Goal: Navigation & Orientation: Find specific page/section

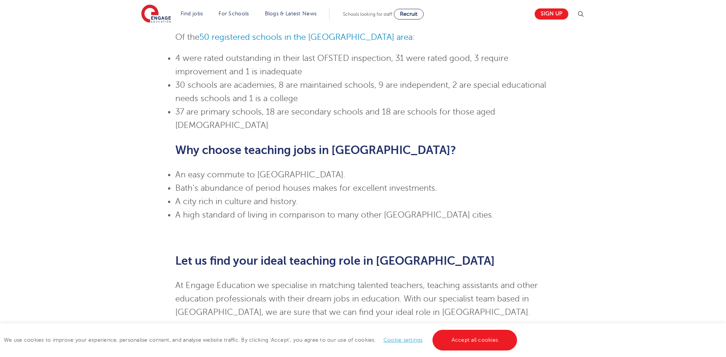
scroll to position [536, 0]
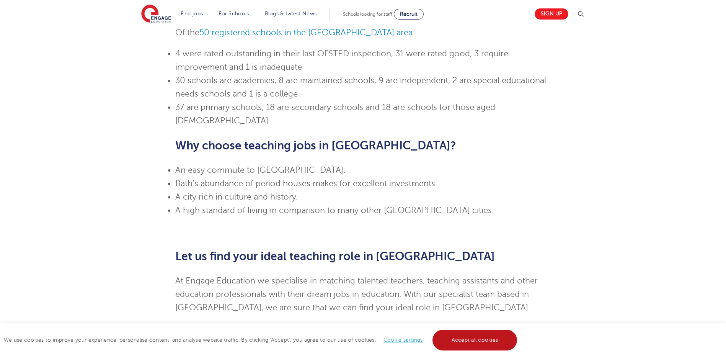
click at [468, 334] on link "Accept all cookies" at bounding box center [474, 339] width 85 height 21
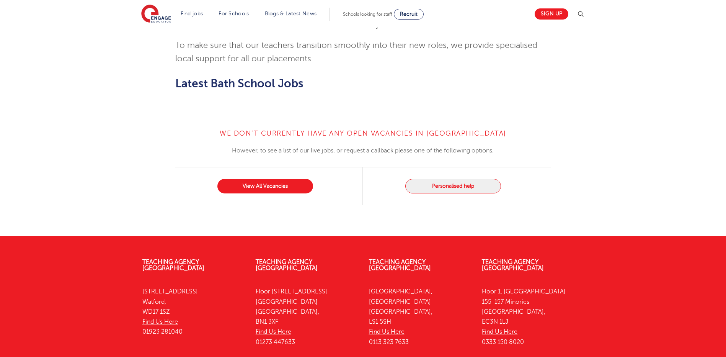
scroll to position [821, 0]
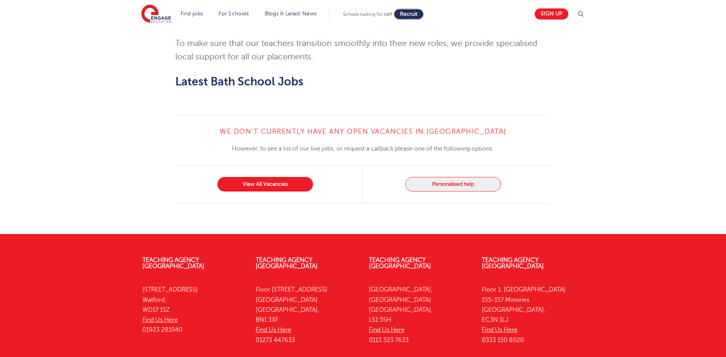
click at [423, 13] on link "Recruit" at bounding box center [409, 14] width 30 height 11
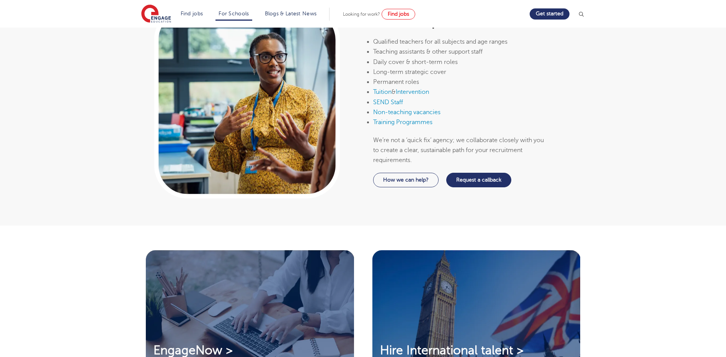
scroll to position [344, 0]
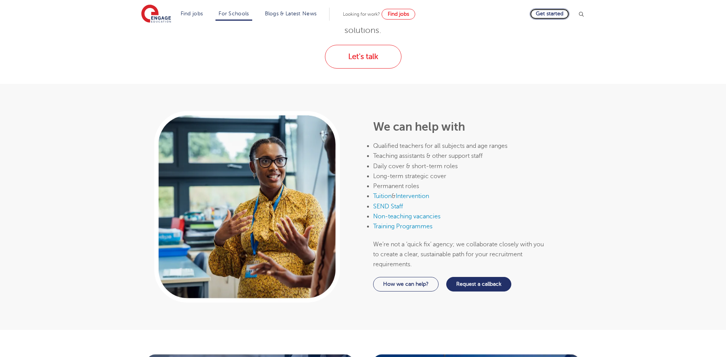
click at [553, 12] on link "Get started" at bounding box center [549, 13] width 40 height 11
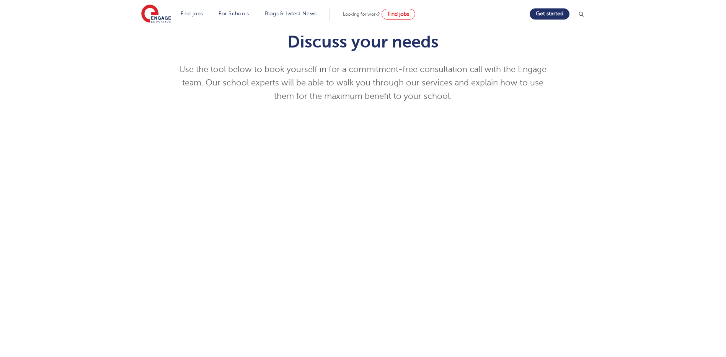
scroll to position [38, 0]
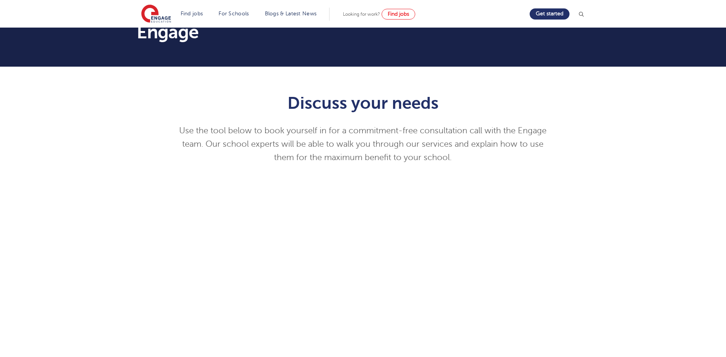
click at [624, 228] on div "Discuss your needs Use the tool below to book yourself in for a commitment-free…" at bounding box center [363, 269] width 726 height 404
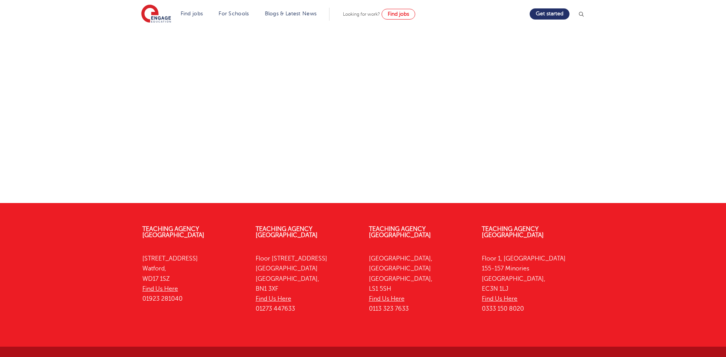
scroll to position [191, 0]
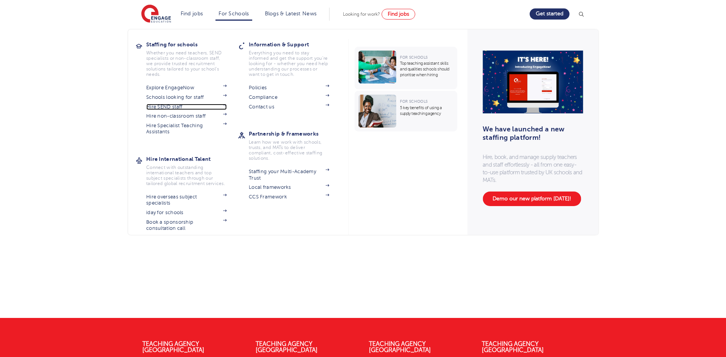
click at [174, 105] on link "Hire SEND staff" at bounding box center [186, 107] width 80 height 6
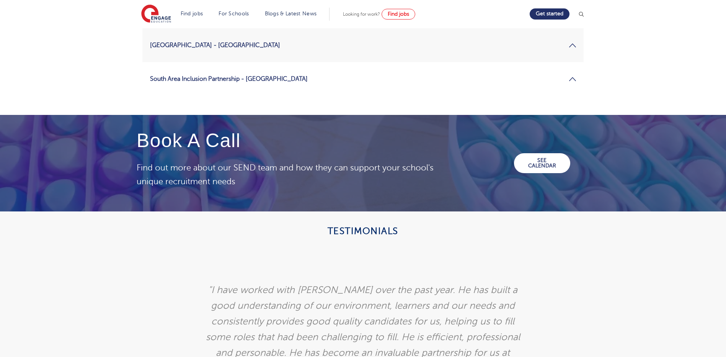
scroll to position [1339, 0]
